Goal: Complete application form: Complete application form

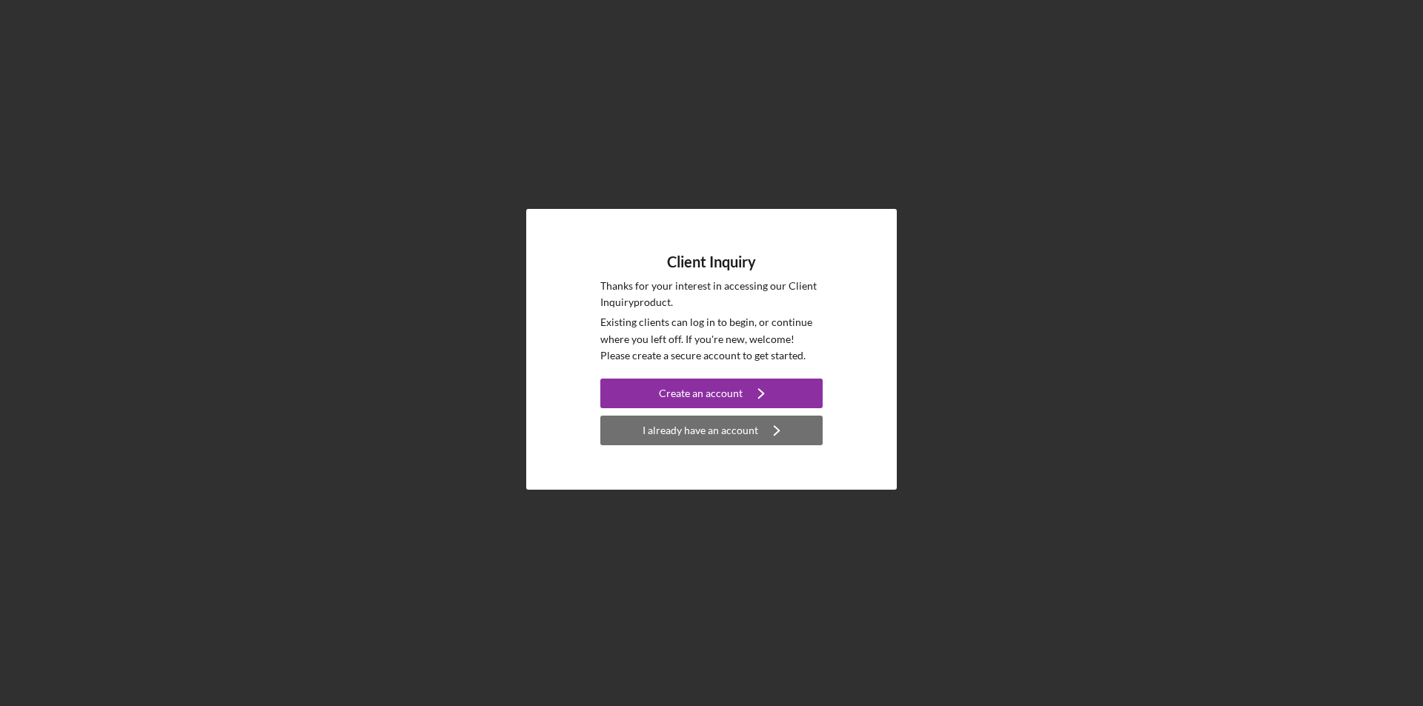
click at [699, 431] on div "I already have an account" at bounding box center [701, 431] width 116 height 30
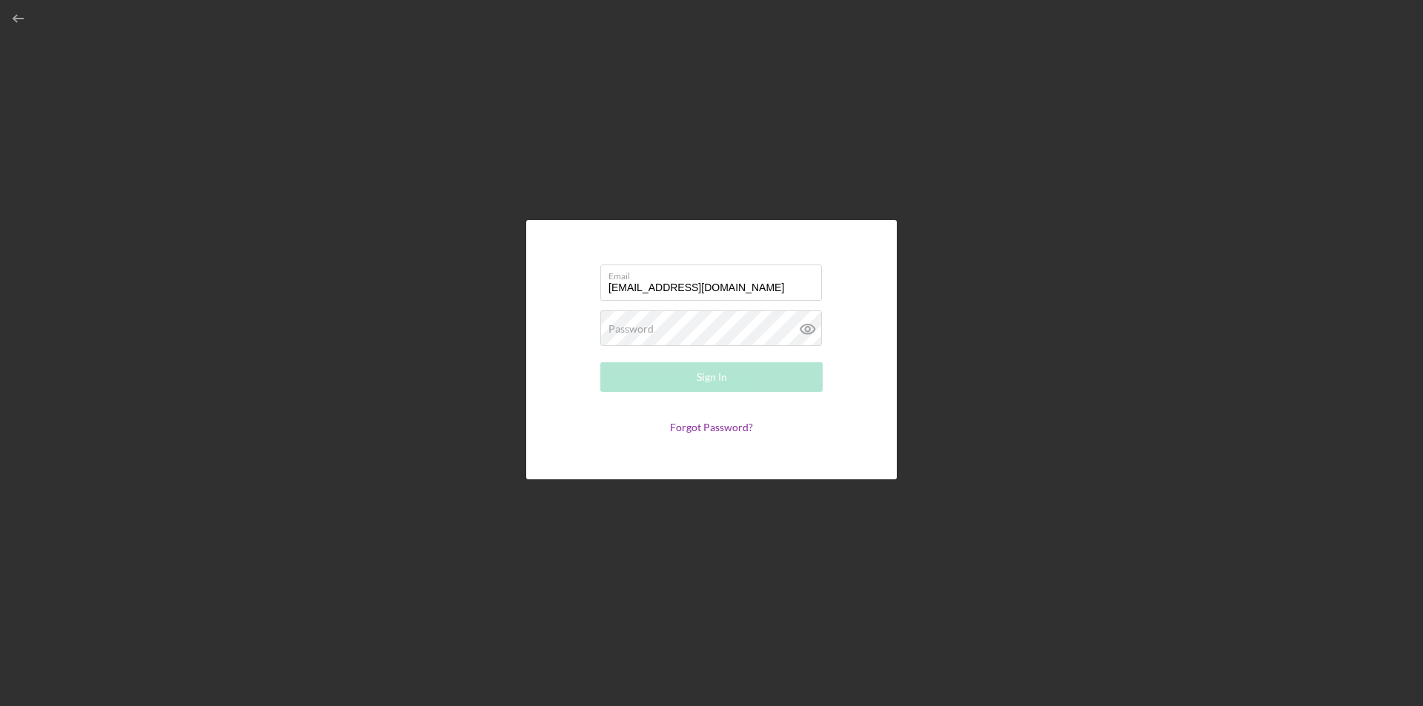
type input "[EMAIL_ADDRESS][DOMAIN_NAME]"
click at [600, 362] on button "Sign In" at bounding box center [711, 377] width 222 height 30
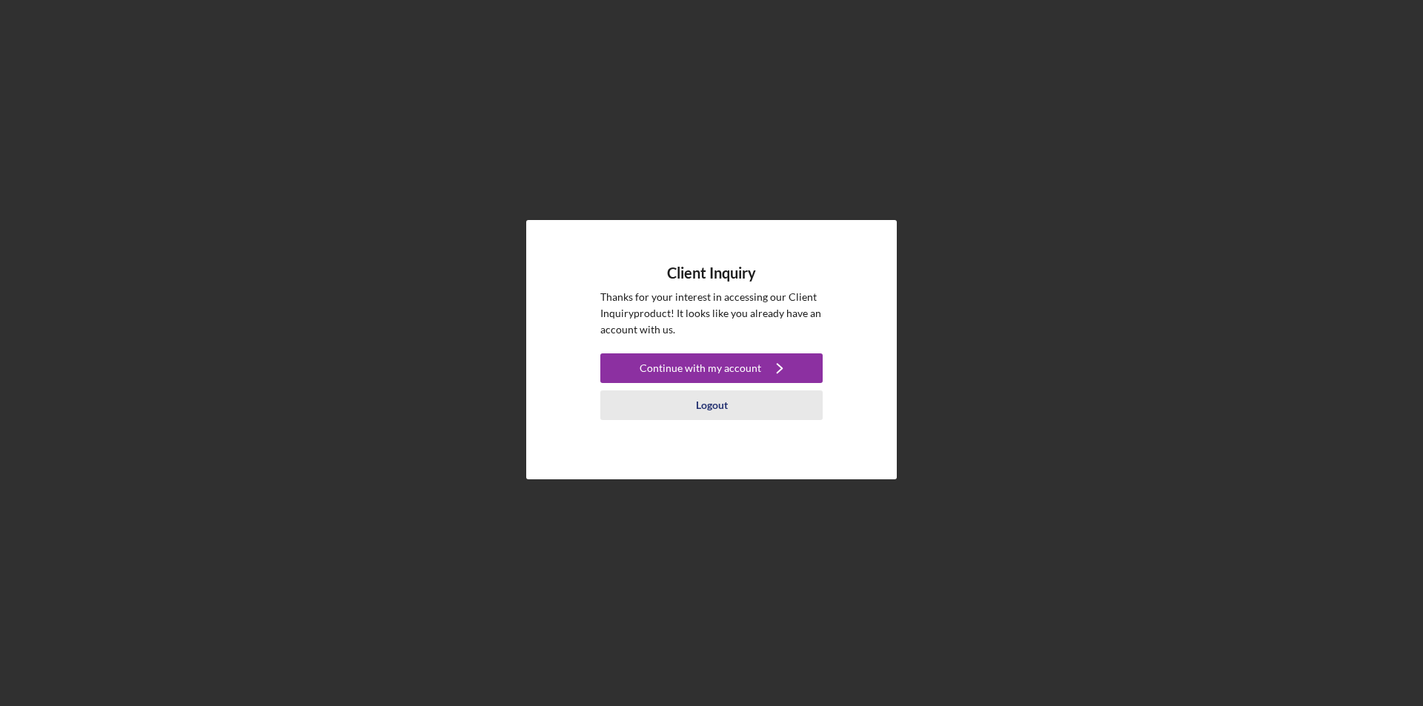
click at [700, 411] on div "Logout" at bounding box center [712, 406] width 32 height 30
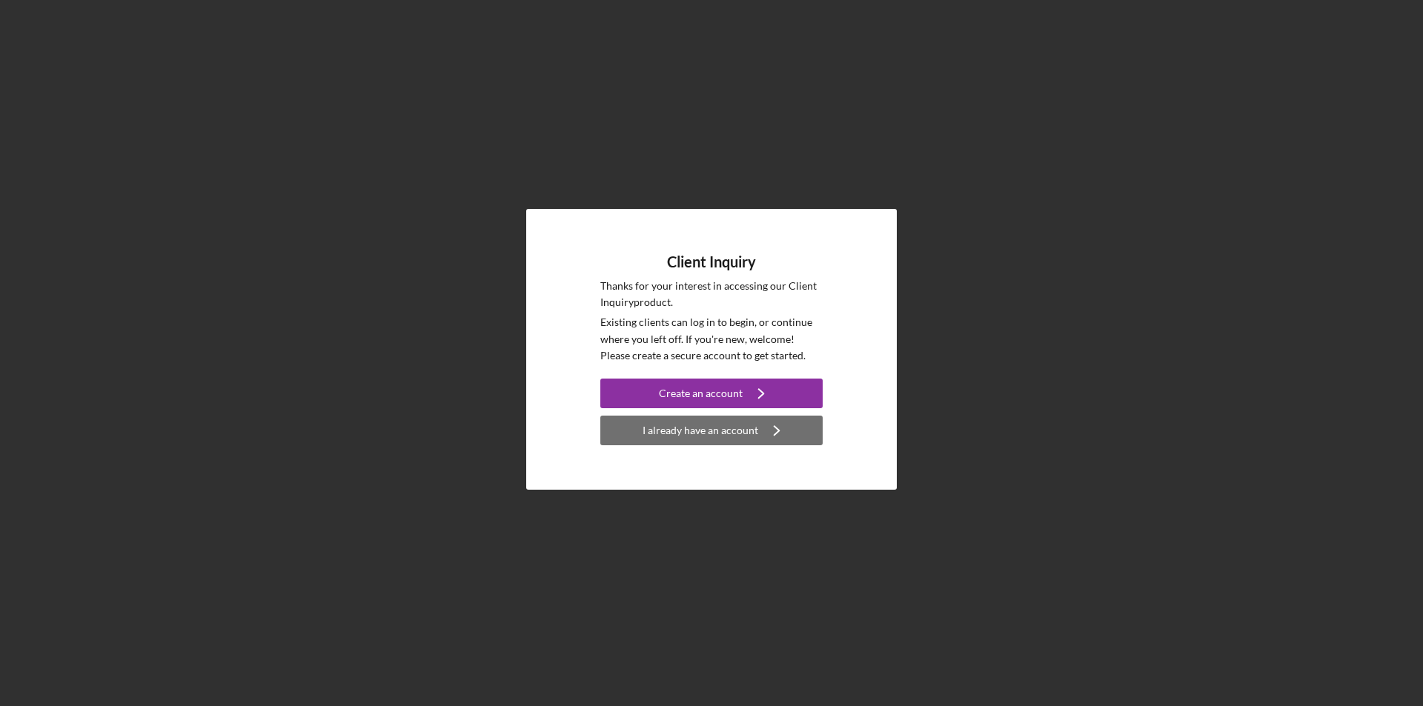
click at [682, 435] on div "I already have an account" at bounding box center [701, 431] width 116 height 30
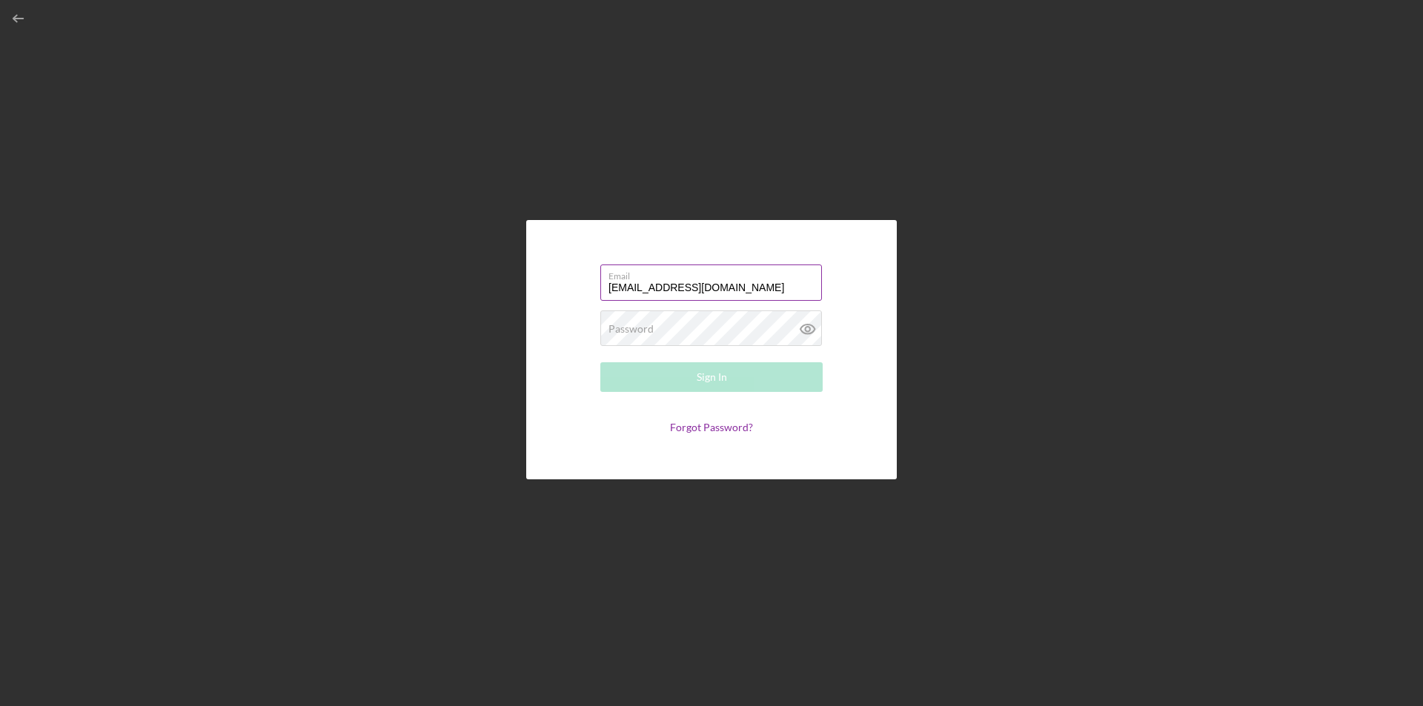
type input "[EMAIL_ADDRESS][DOMAIN_NAME]"
click at [600, 362] on button "Sign In" at bounding box center [711, 377] width 222 height 30
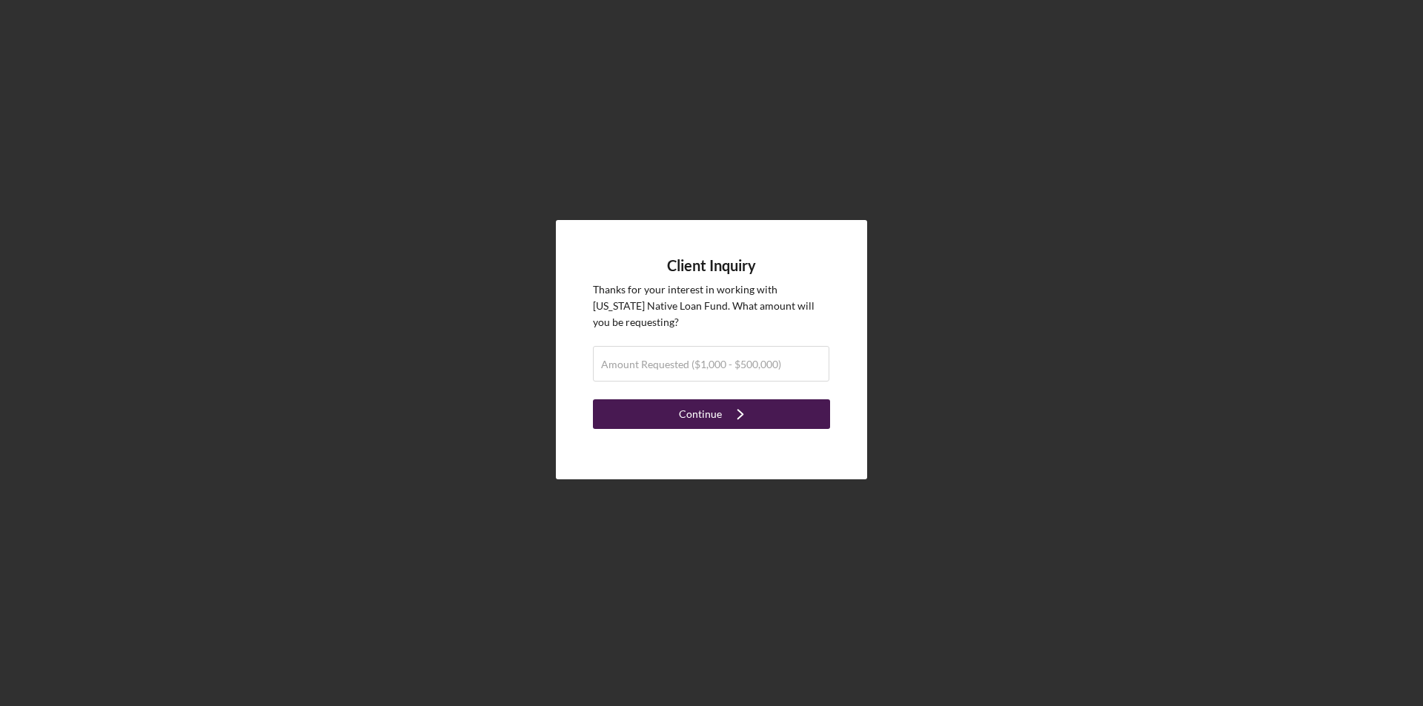
click at [698, 412] on div "Continue" at bounding box center [700, 415] width 43 height 30
